Goal: Information Seeking & Learning: Learn about a topic

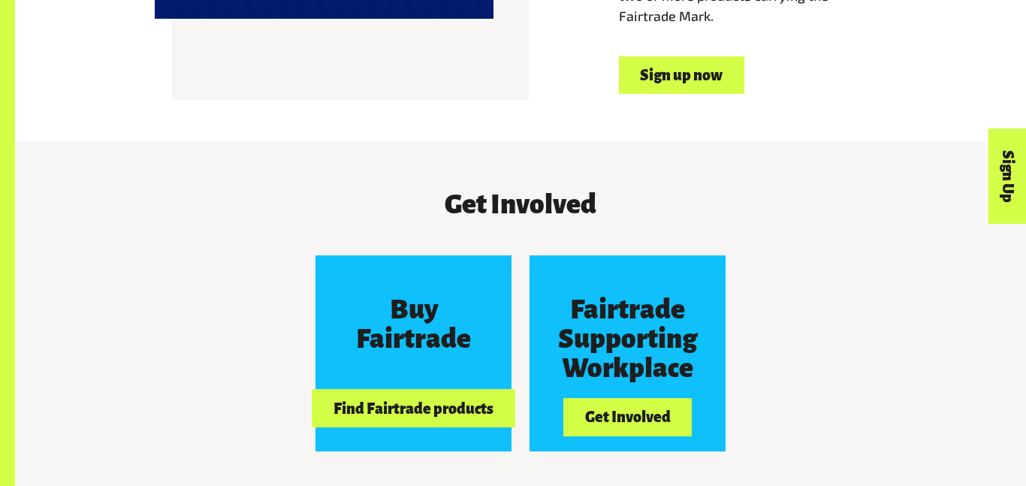
scroll to position [1224, 0]
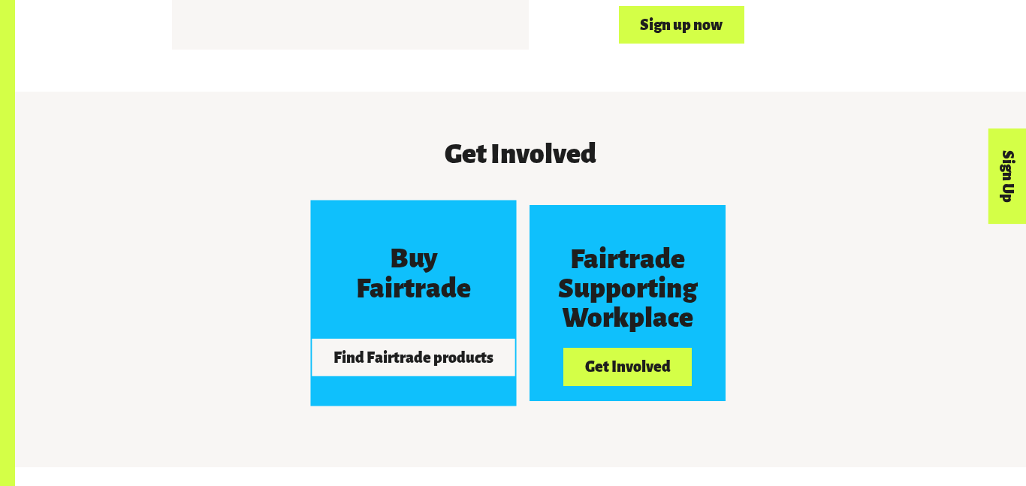
click at [423, 339] on button "Find Fairtrade products" at bounding box center [414, 358] width 203 height 38
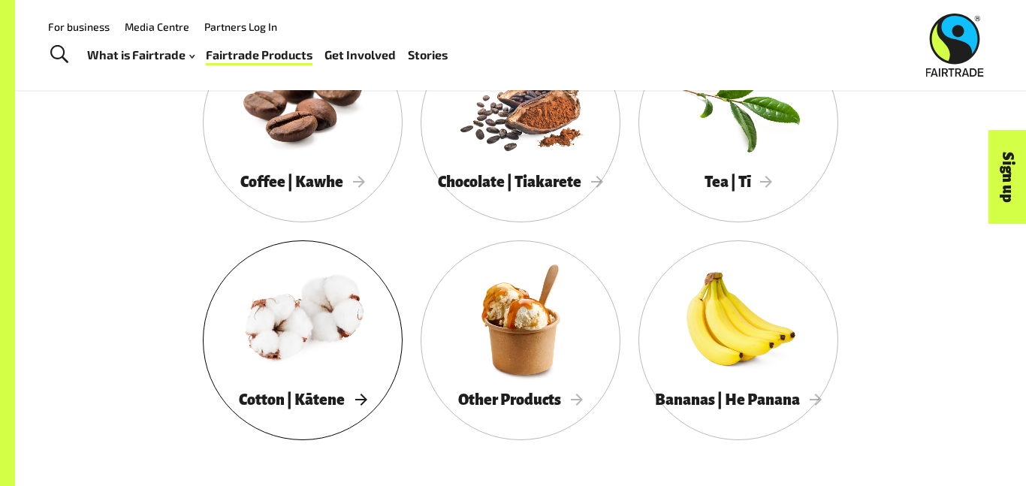
scroll to position [844, 0]
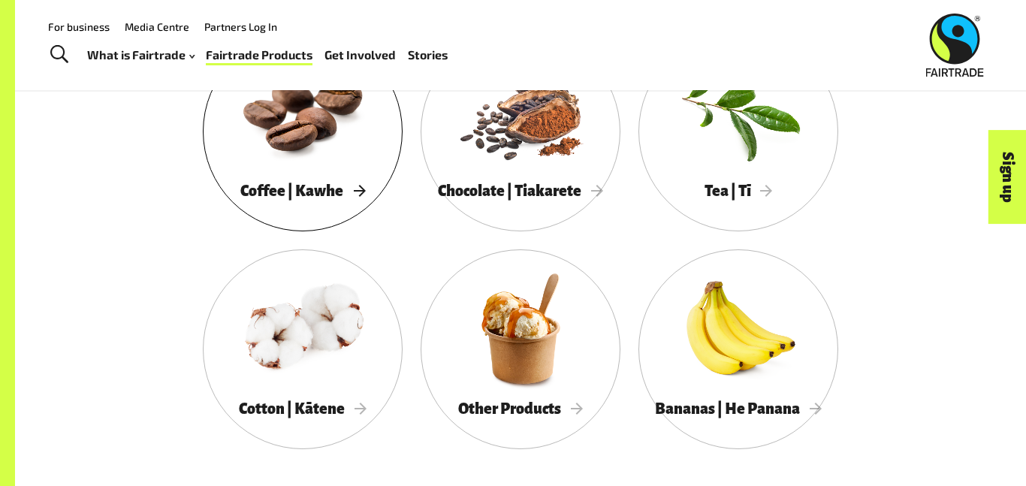
click at [364, 149] on div at bounding box center [303, 111] width 200 height 130
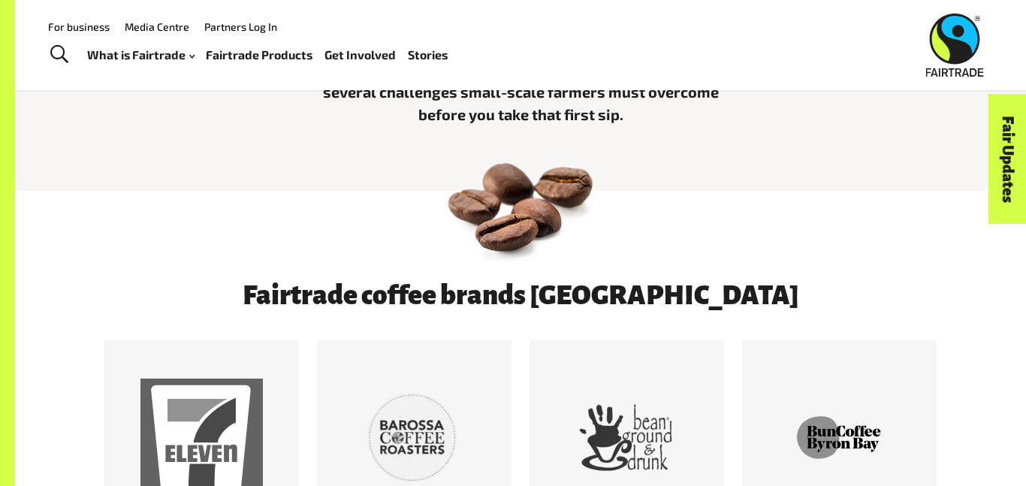
scroll to position [540, 0]
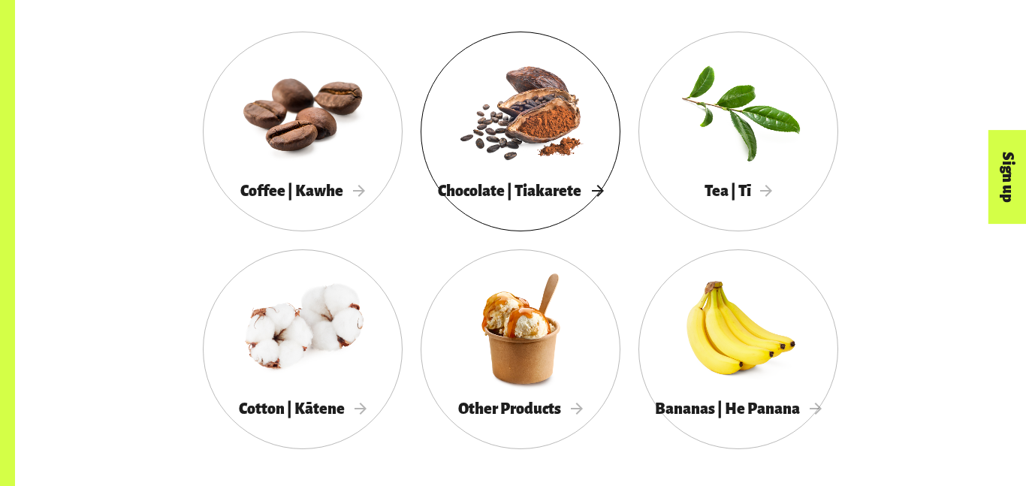
click at [473, 161] on div at bounding box center [521, 111] width 200 height 130
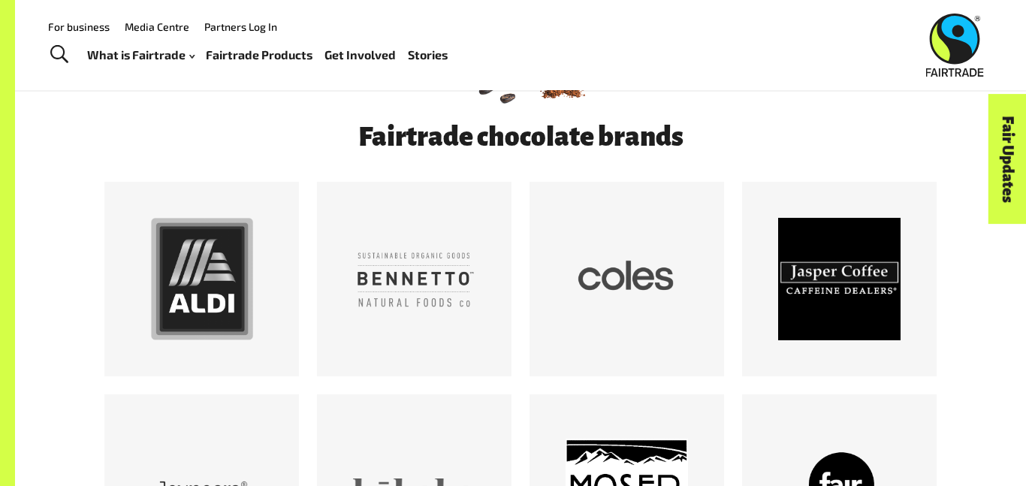
scroll to position [758, 0]
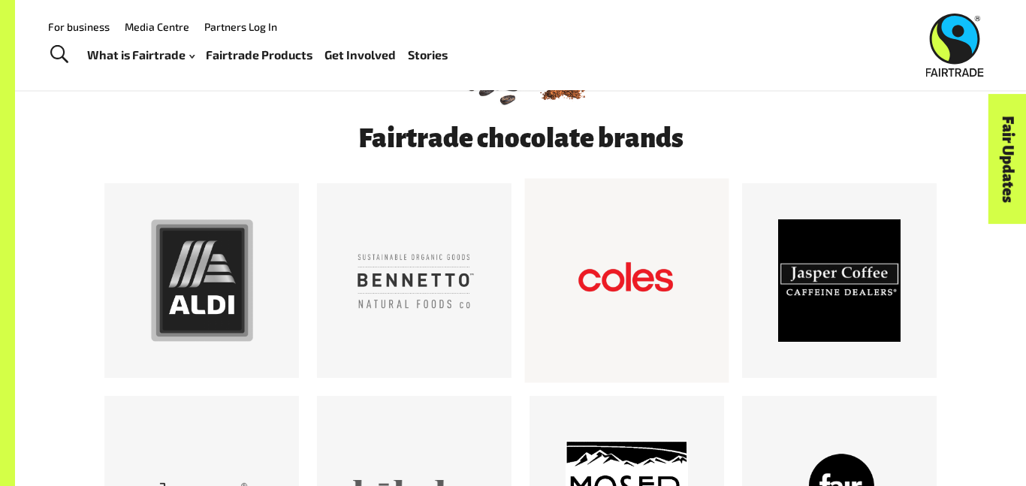
click at [564, 239] on div at bounding box center [627, 281] width 204 height 204
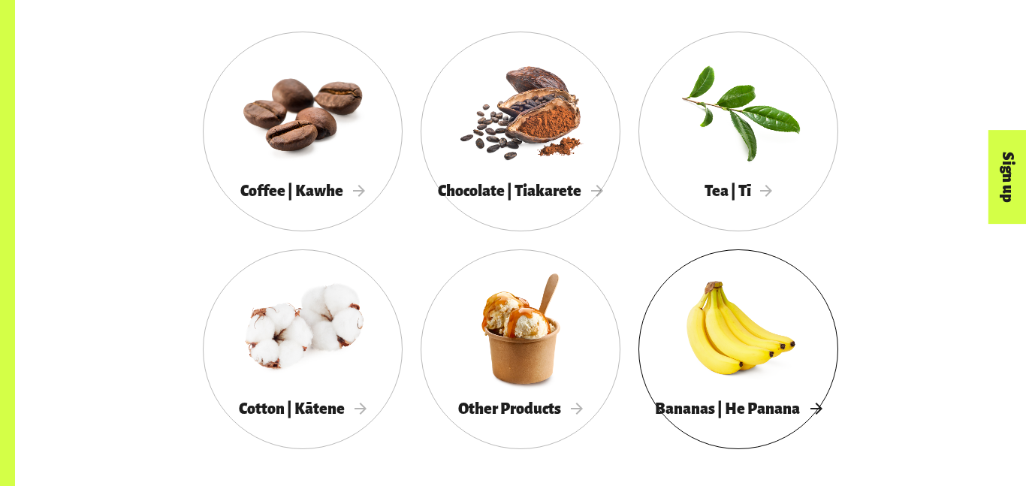
click at [772, 339] on div at bounding box center [739, 329] width 200 height 130
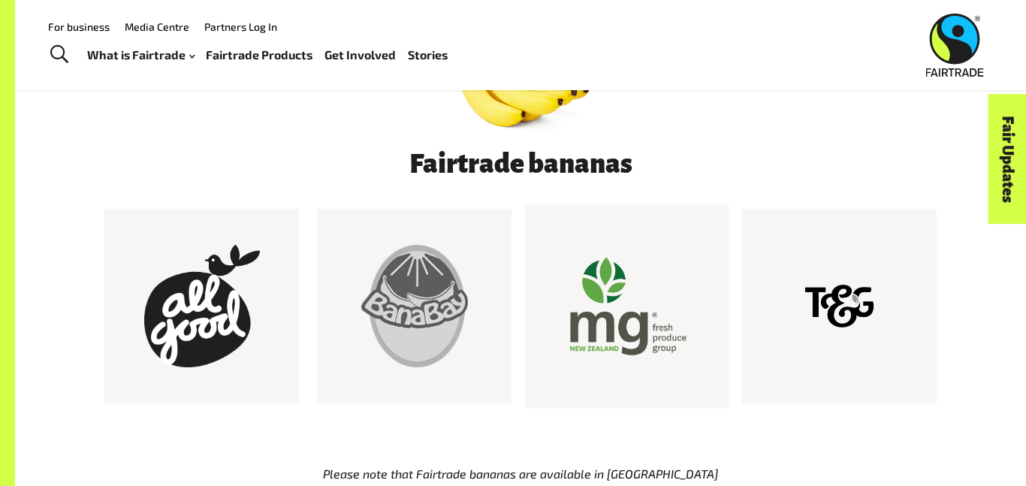
scroll to position [717, 0]
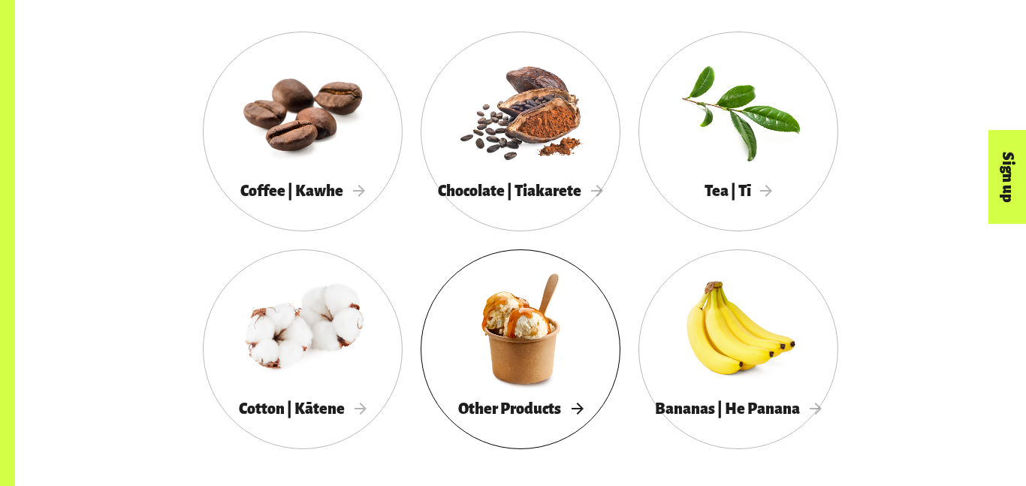
click at [528, 325] on div at bounding box center [521, 329] width 200 height 130
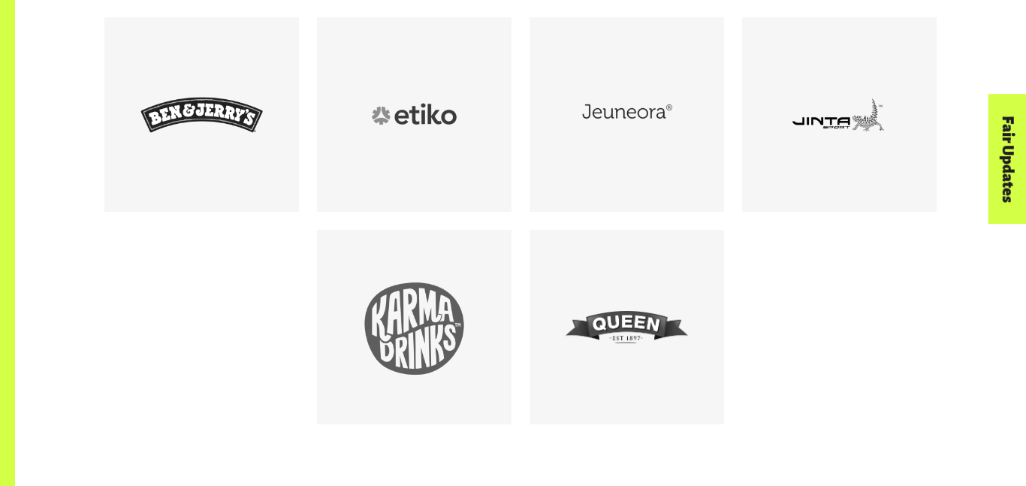
scroll to position [965, 0]
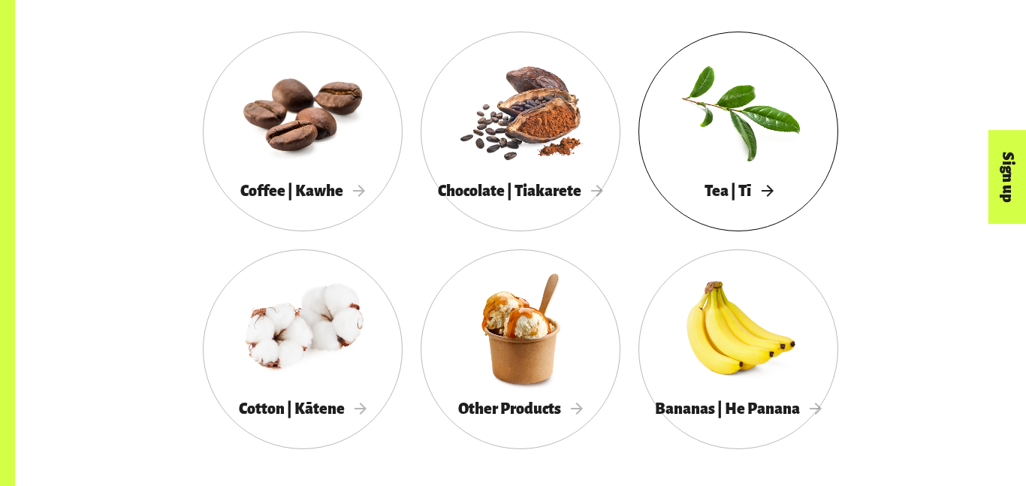
click at [706, 183] on span "Tea | Tī" at bounding box center [739, 191] width 68 height 17
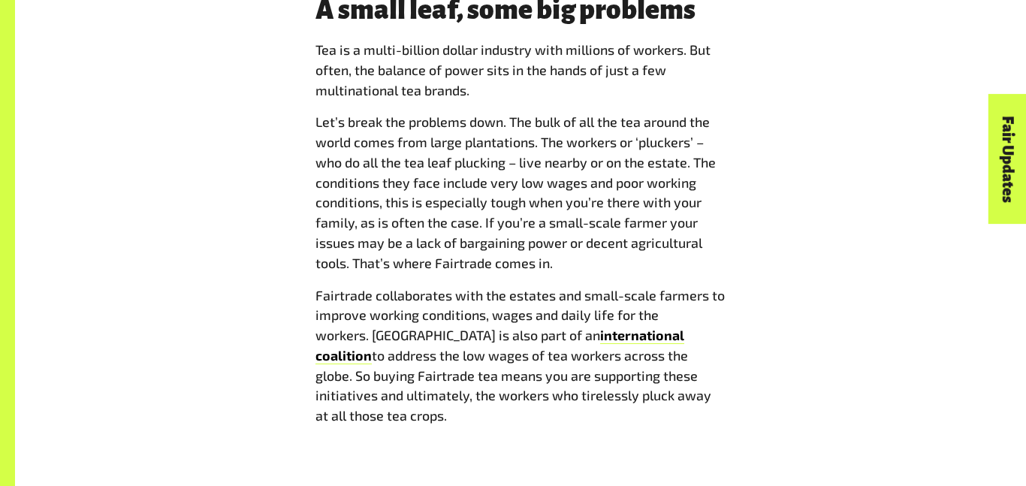
scroll to position [1165, 0]
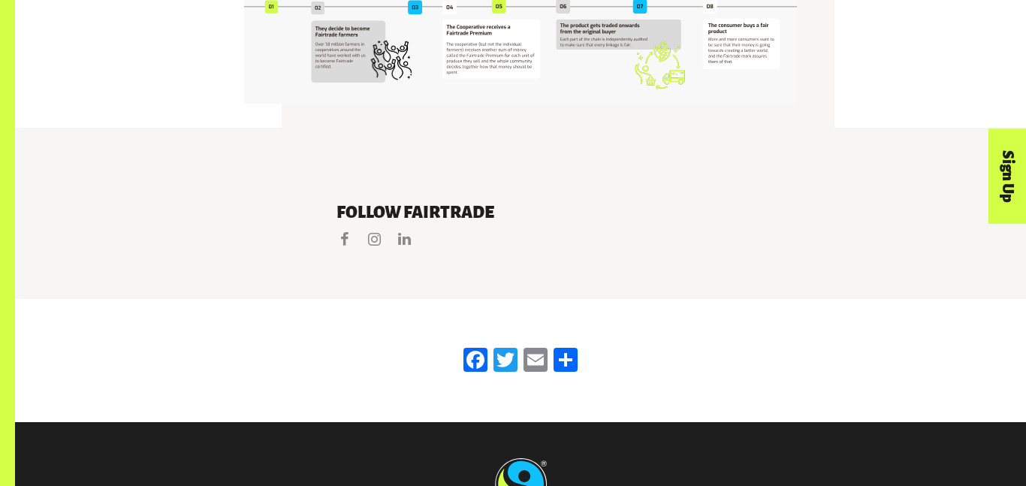
scroll to position [2849, 0]
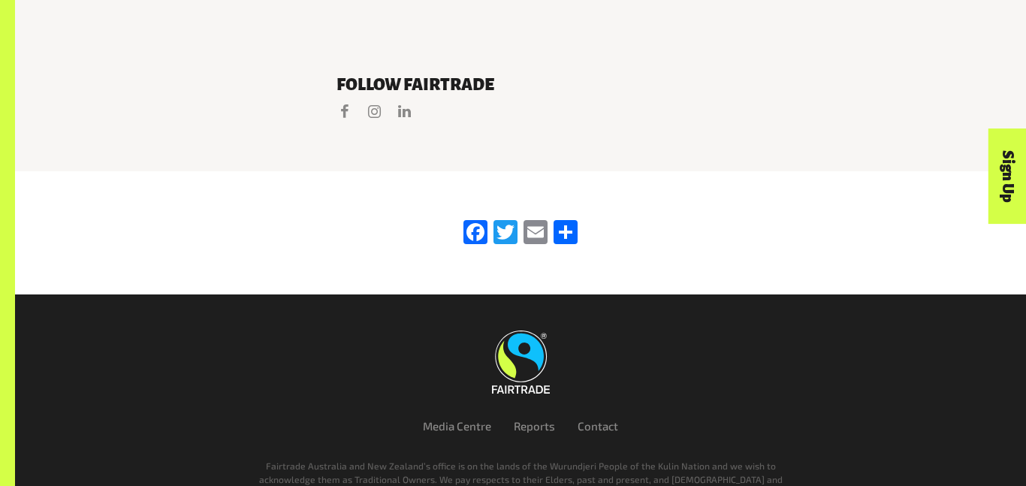
click at [424, 331] on link at bounding box center [520, 362] width 823 height 63
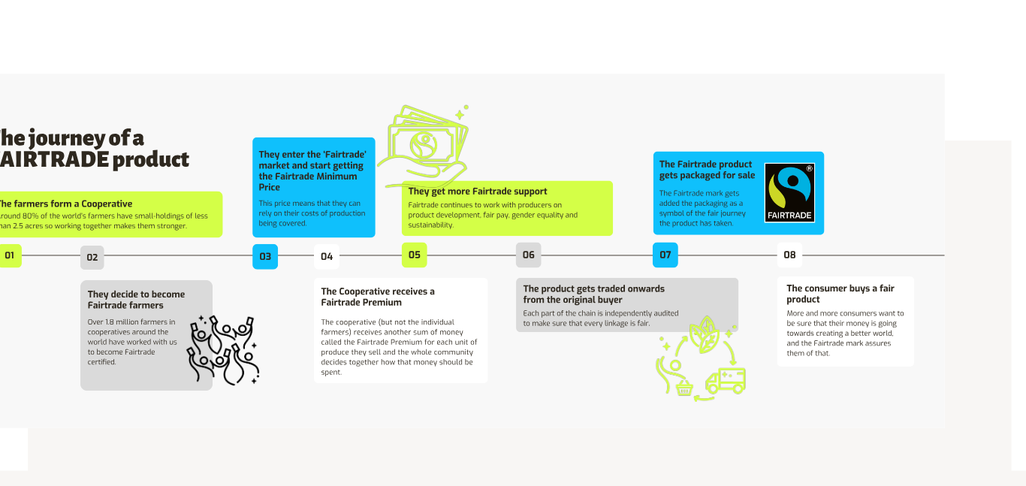
scroll to position [2658, 0]
